Goal: Navigation & Orientation: Find specific page/section

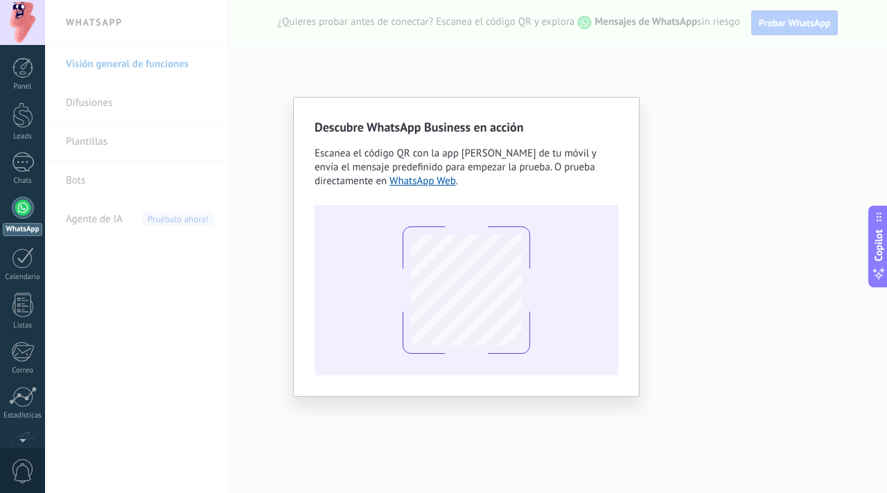
click at [687, 53] on div "Descubre WhatsApp Business en acción Escanea el código QR con la app [PERSON_NA…" at bounding box center [466, 246] width 842 height 493
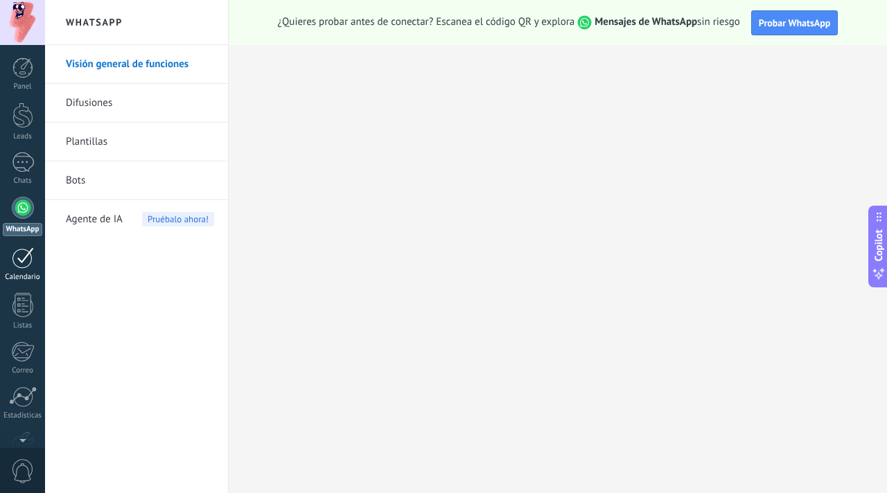
click at [31, 275] on div "Calendario" at bounding box center [23, 277] width 40 height 9
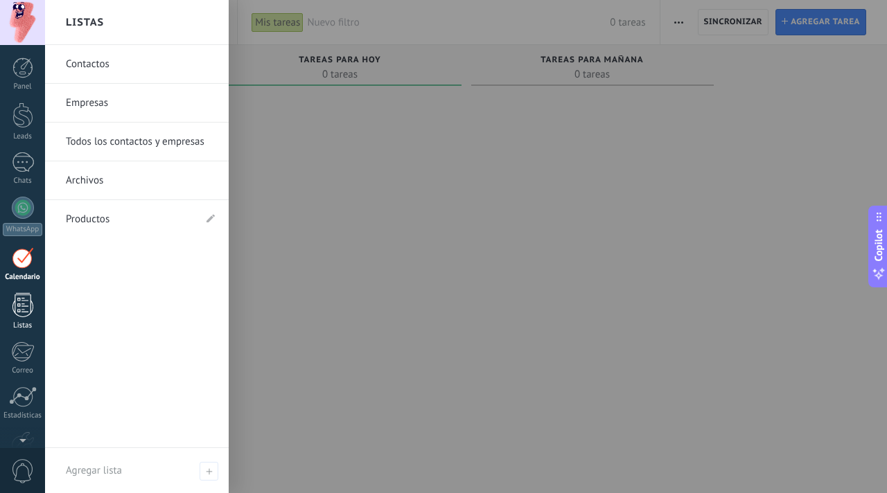
click at [24, 319] on link "Listas" at bounding box center [22, 311] width 45 height 37
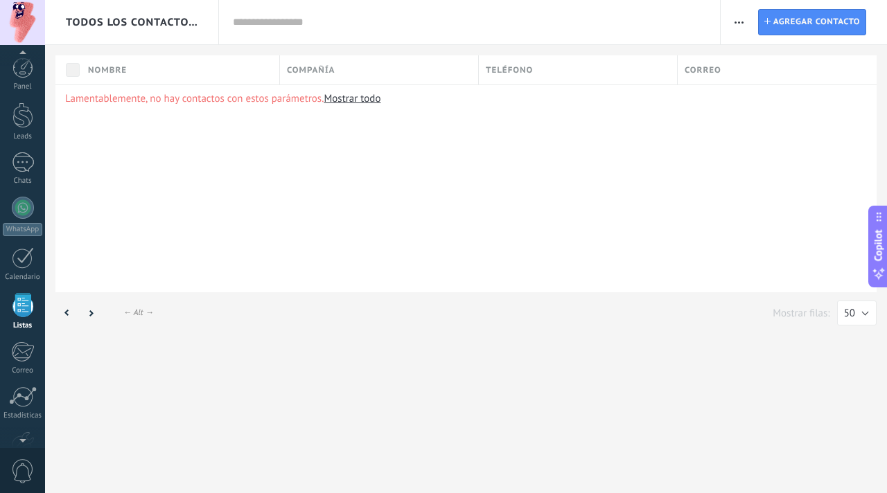
scroll to position [36, 0]
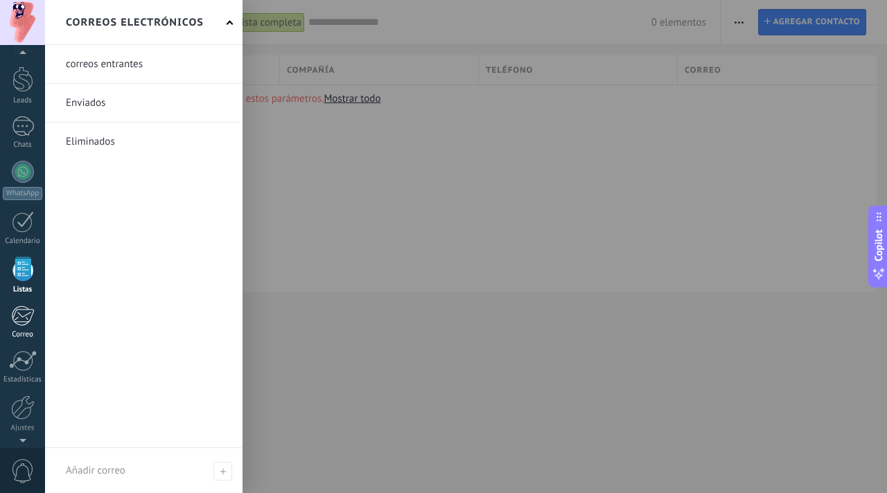
click at [24, 317] on div at bounding box center [22, 316] width 23 height 21
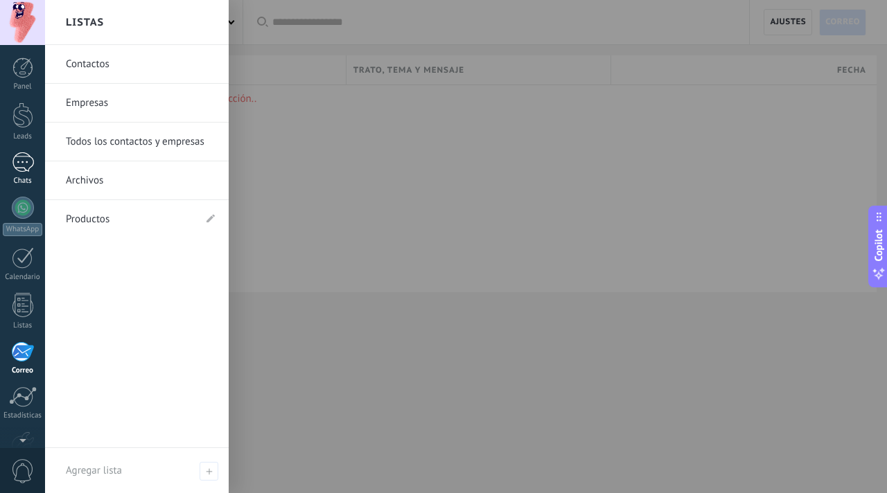
click at [28, 166] on div at bounding box center [23, 162] width 22 height 20
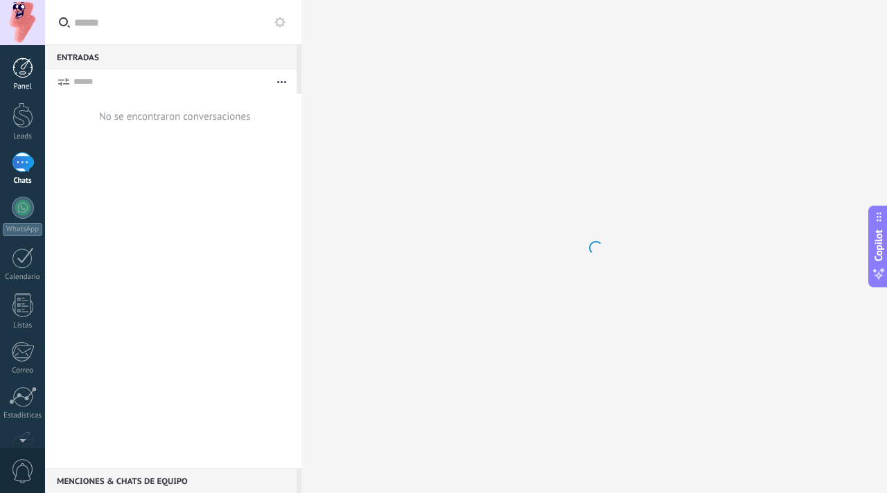
click at [26, 64] on div at bounding box center [22, 68] width 21 height 21
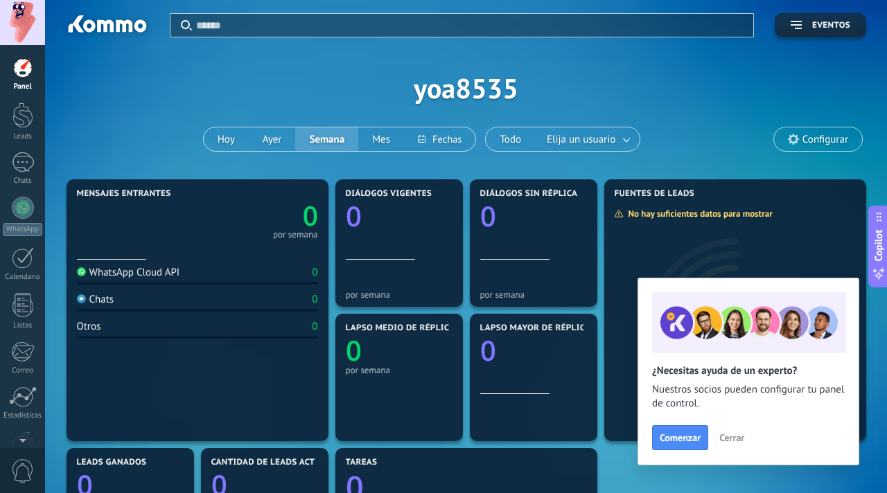
click at [737, 436] on span "Cerrar" at bounding box center [731, 438] width 25 height 10
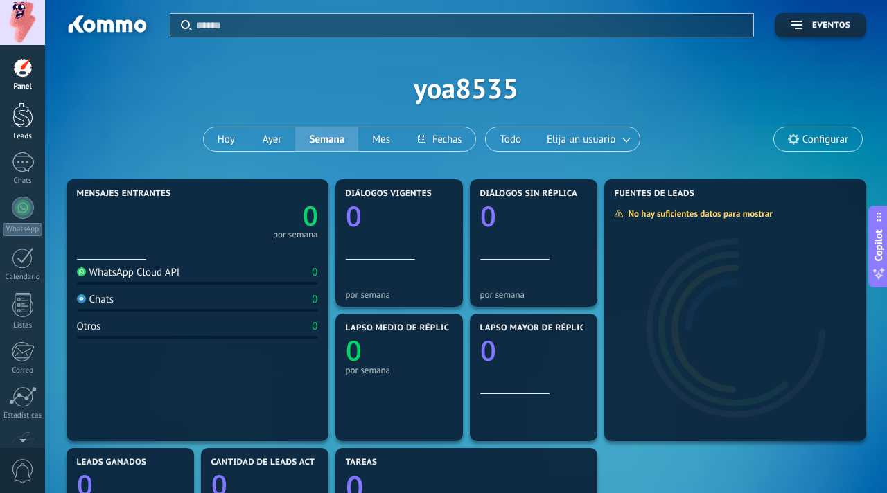
click at [24, 123] on div at bounding box center [22, 116] width 21 height 26
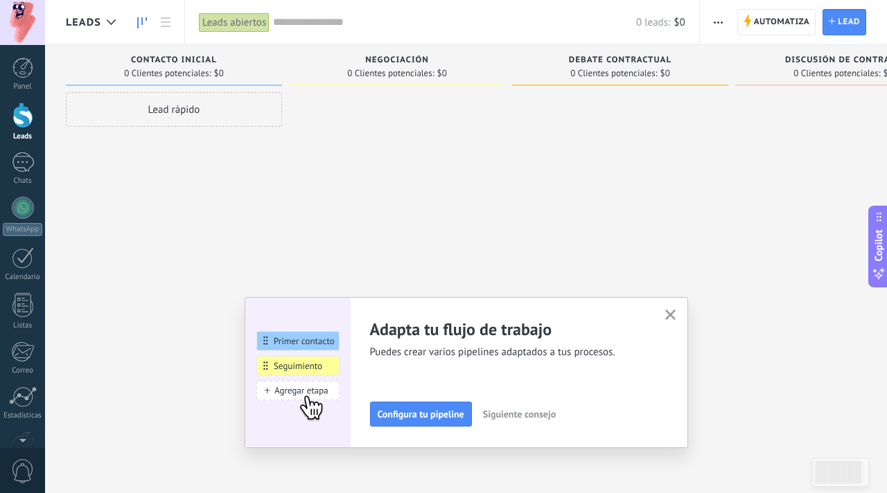
click at [669, 314] on use "button" at bounding box center [670, 315] width 10 height 10
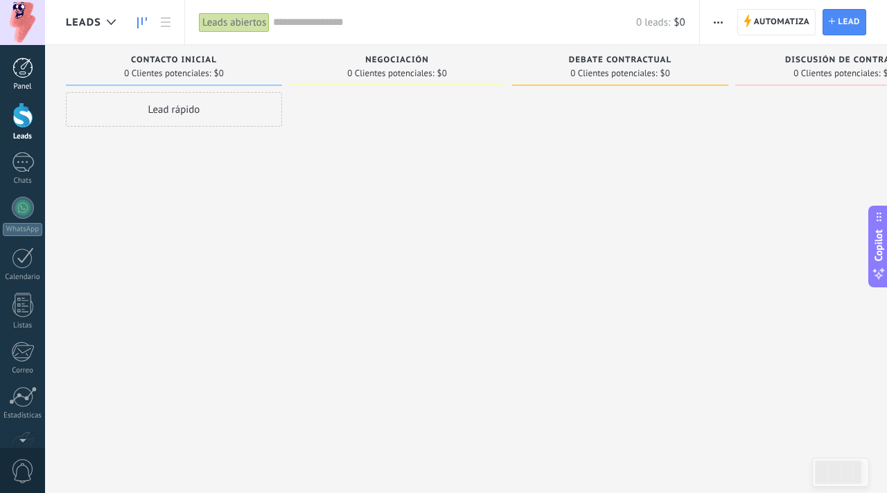
click at [20, 71] on div at bounding box center [22, 68] width 21 height 21
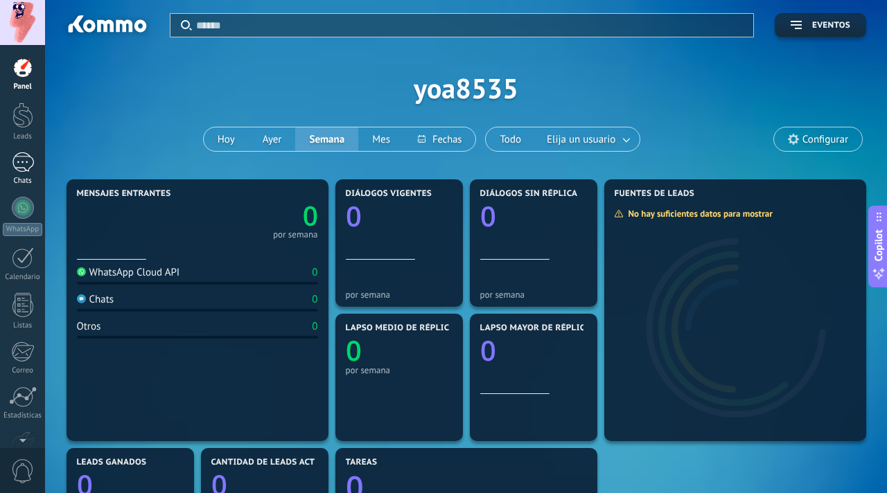
click at [26, 164] on div at bounding box center [23, 162] width 22 height 20
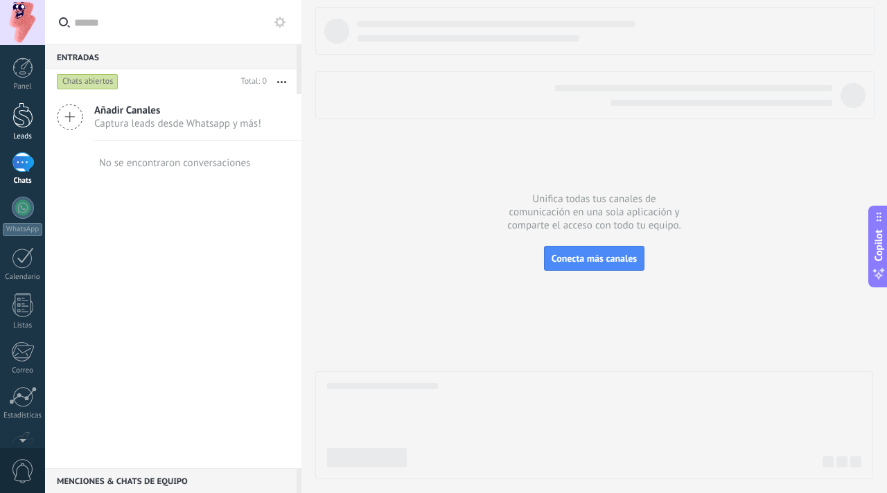
click at [18, 111] on div at bounding box center [22, 116] width 21 height 26
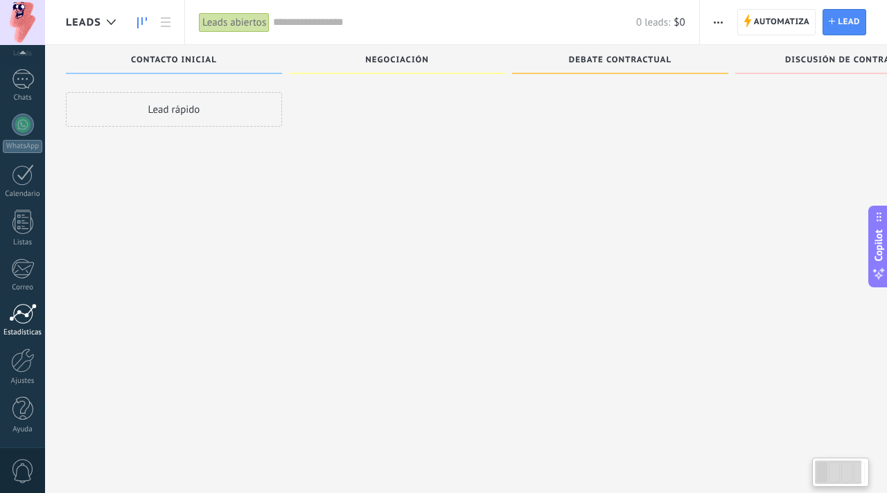
scroll to position [24, 0]
click at [24, 129] on div at bounding box center [23, 125] width 22 height 22
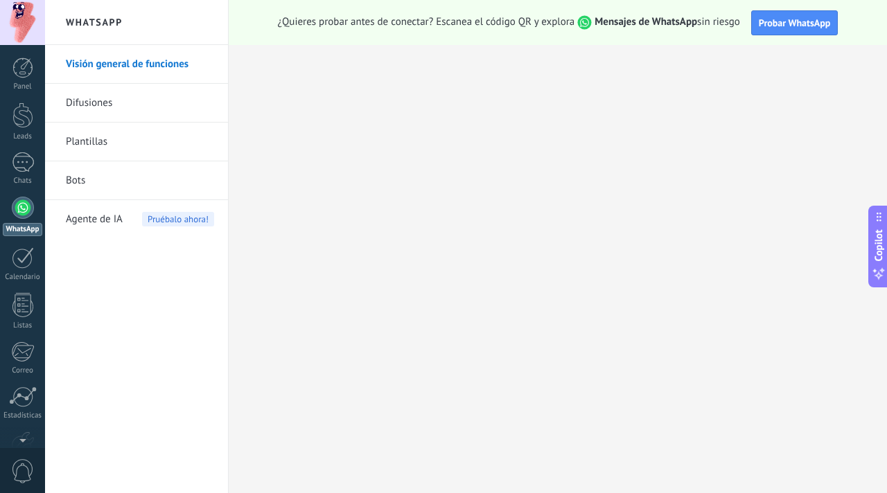
click at [108, 145] on link "Plantillas" at bounding box center [140, 142] width 148 height 39
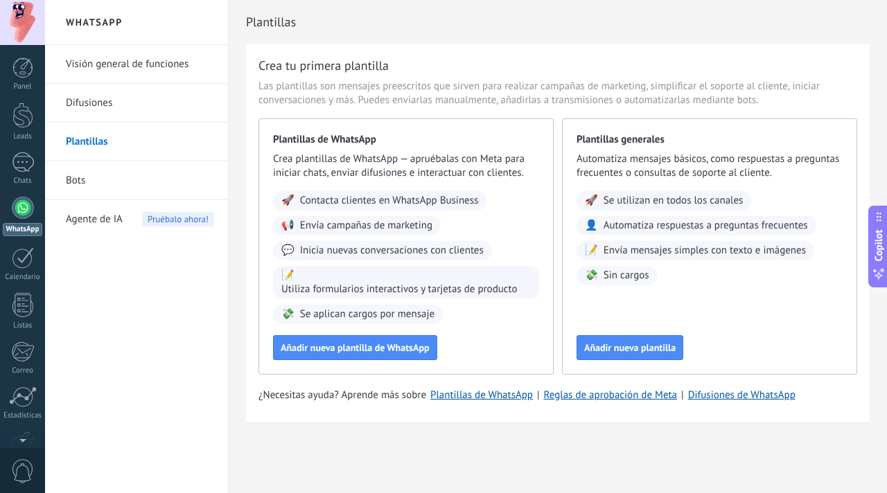
click at [95, 177] on link "Bots" at bounding box center [140, 180] width 148 height 39
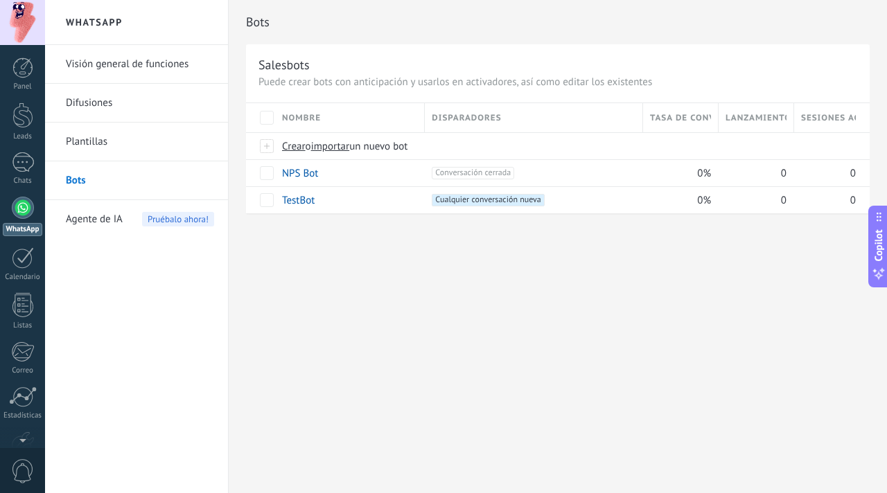
click at [111, 72] on link "Visión general de funciones" at bounding box center [140, 64] width 148 height 39
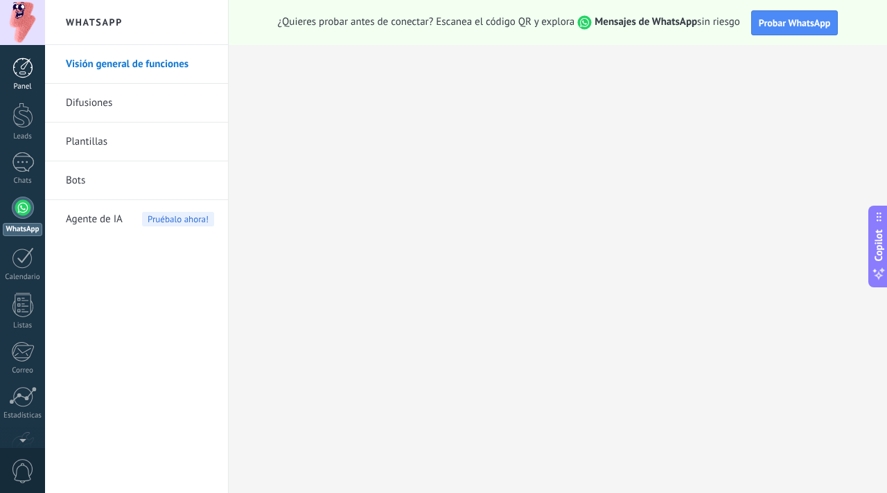
click at [29, 67] on div at bounding box center [22, 68] width 21 height 21
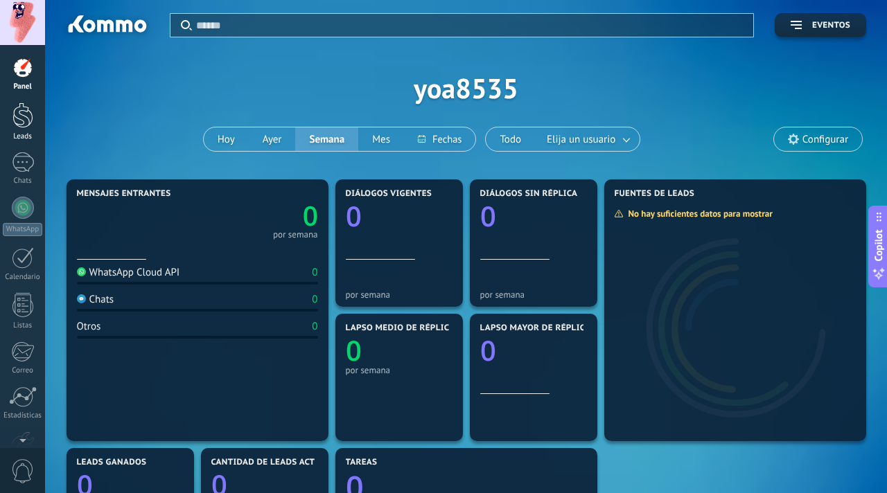
click at [23, 112] on div at bounding box center [22, 116] width 21 height 26
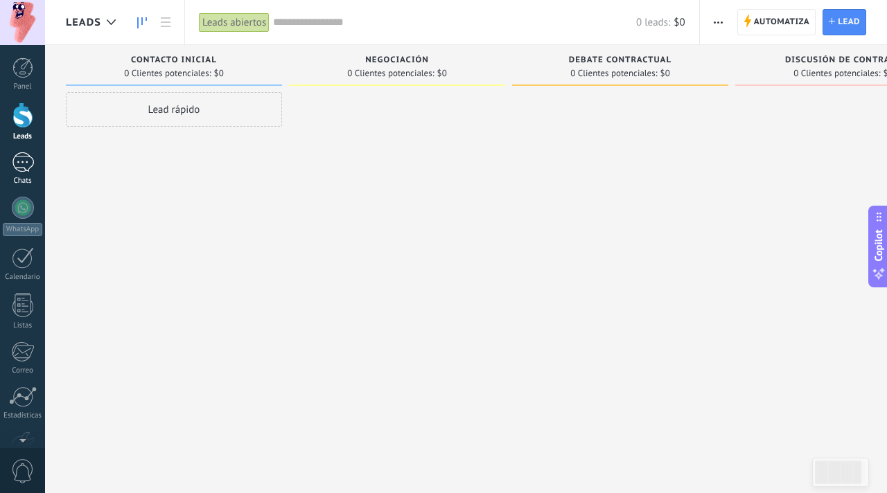
click at [28, 157] on div at bounding box center [23, 162] width 22 height 20
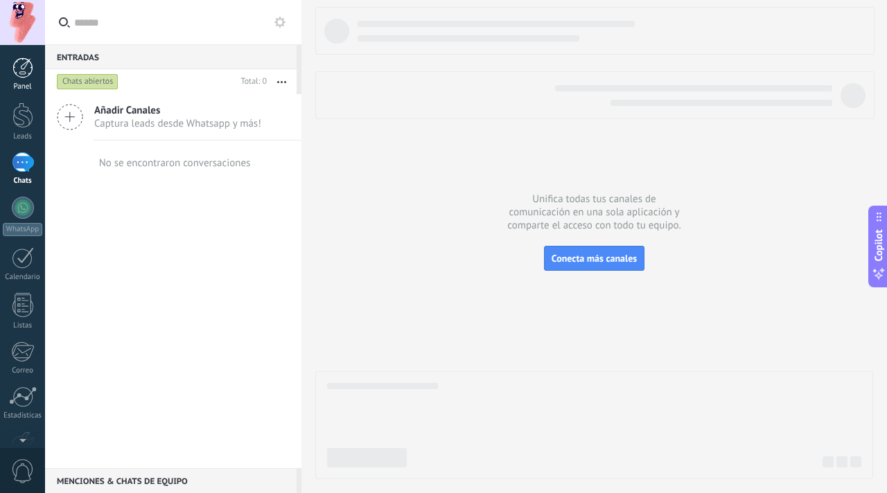
click at [25, 65] on div at bounding box center [22, 68] width 21 height 21
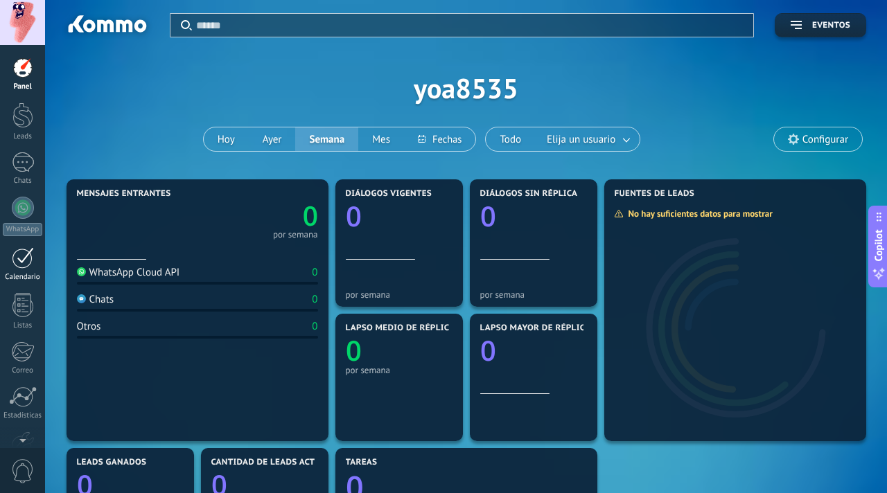
click at [19, 264] on div at bounding box center [23, 257] width 22 height 21
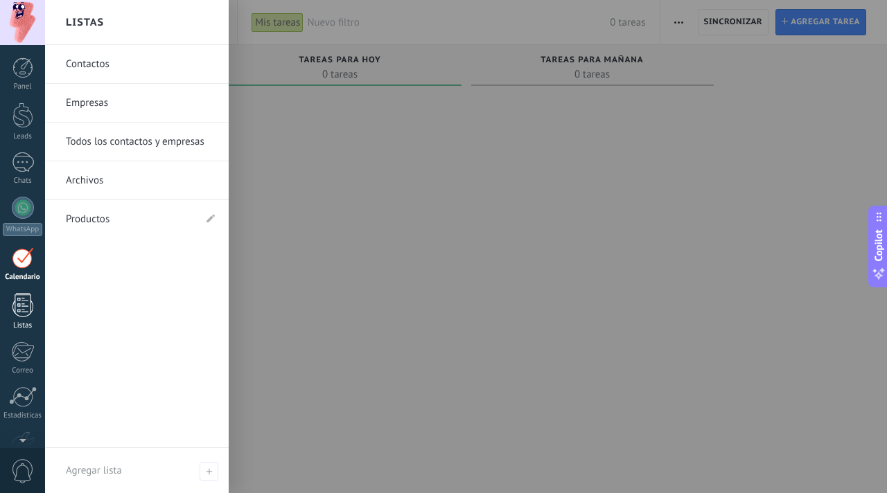
click at [26, 305] on div at bounding box center [22, 305] width 21 height 24
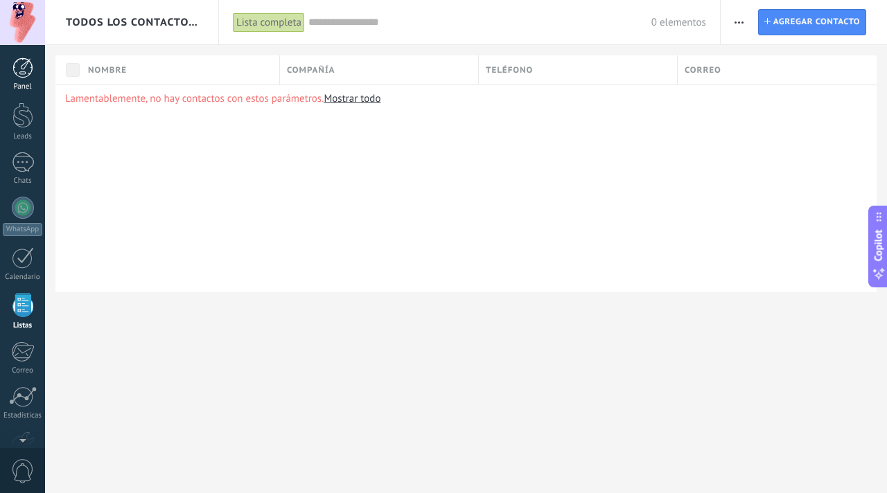
click at [28, 77] on div at bounding box center [22, 68] width 21 height 21
